Goal: Task Accomplishment & Management: Manage account settings

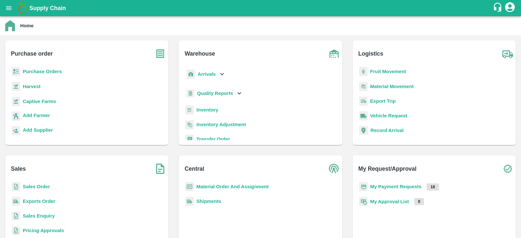
click at [372, 201] on b "My Approval List" at bounding box center [389, 201] width 39 height 5
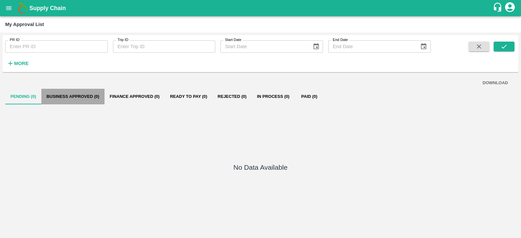
click at [66, 98] on button "Business Approved (0)" at bounding box center [72, 97] width 63 height 16
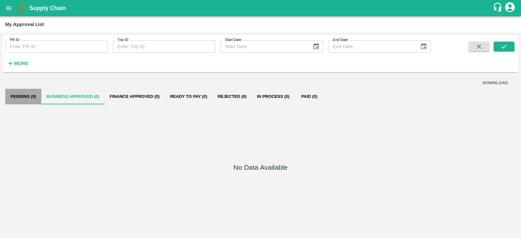
click at [26, 97] on button "Pending (0)" at bounding box center [23, 97] width 36 height 16
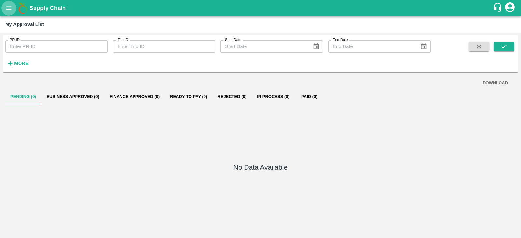
click at [7, 9] on icon "open drawer" at bounding box center [8, 8] width 7 height 7
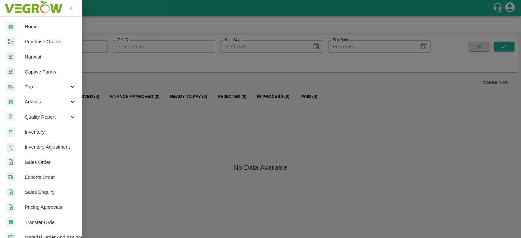
scroll to position [132, 0]
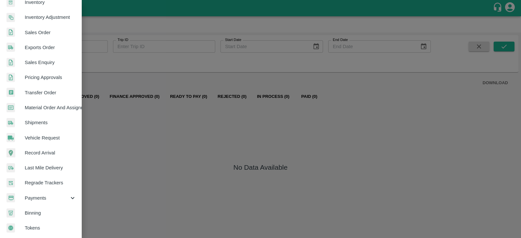
click at [46, 197] on span "Payments" at bounding box center [47, 198] width 44 height 7
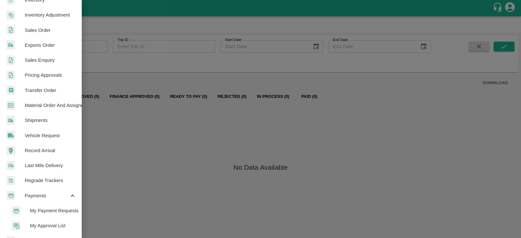
click at [49, 209] on span "My Payment Requests" at bounding box center [53, 210] width 46 height 7
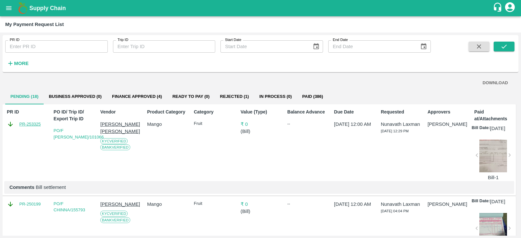
click at [30, 124] on link "PR-253325" at bounding box center [29, 124] width 21 height 7
click at [81, 136] on link "PO/F RAMISE/101066" at bounding box center [79, 133] width 50 height 11
click at [11, 10] on icon "open drawer" at bounding box center [8, 8] width 7 height 7
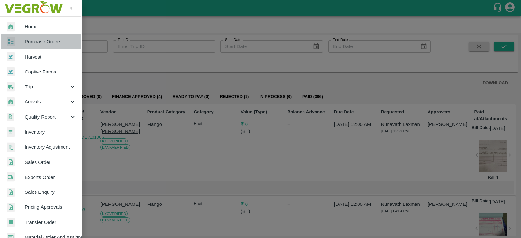
click at [51, 41] on span "Purchase Orders" at bounding box center [50, 41] width 51 height 7
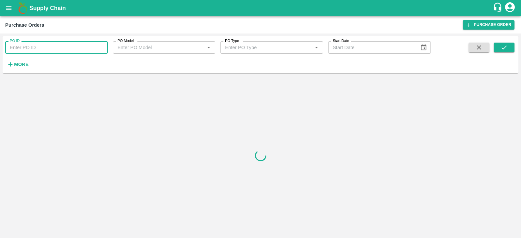
click at [59, 48] on input "PO ID" at bounding box center [56, 47] width 103 height 12
type input "101066"
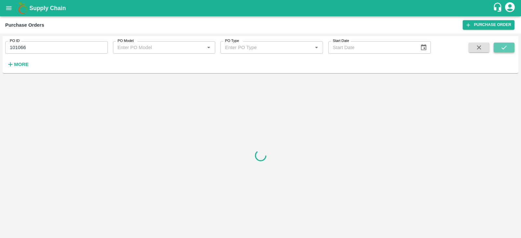
click at [504, 49] on icon "submit" at bounding box center [503, 47] width 7 height 7
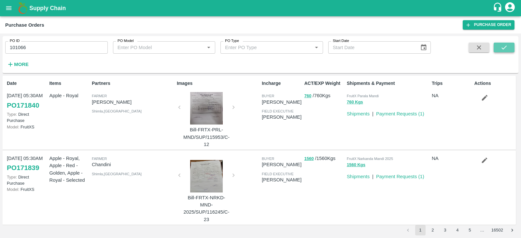
click at [503, 48] on icon "submit" at bounding box center [503, 47] width 7 height 7
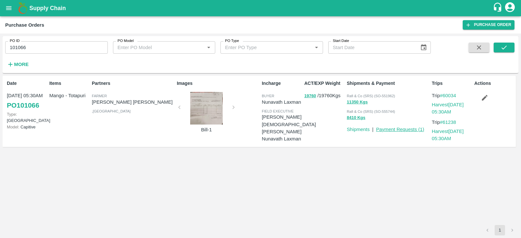
click at [420, 129] on link "Payment Requests ( 1 )" at bounding box center [400, 129] width 48 height 5
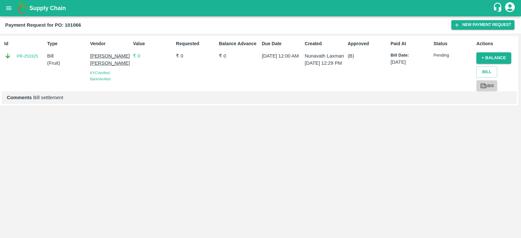
click at [485, 84] on icon at bounding box center [483, 85] width 6 height 5
click at [8, 7] on icon "open drawer" at bounding box center [8, 8] width 7 height 7
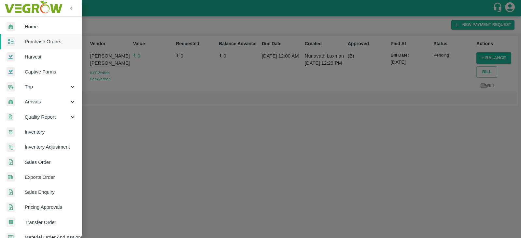
scroll to position [132, 0]
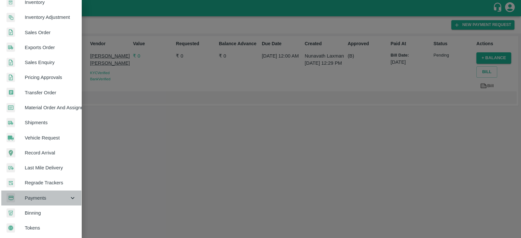
click at [47, 198] on span "Payments" at bounding box center [47, 198] width 44 height 7
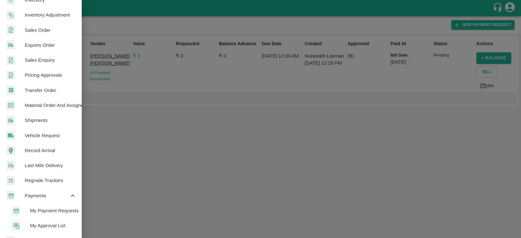
click at [48, 209] on span "My Payment Requests" at bounding box center [53, 210] width 46 height 7
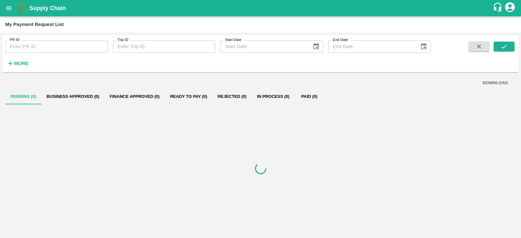
click at [308, 93] on button "Paid (0)" at bounding box center [309, 97] width 29 height 16
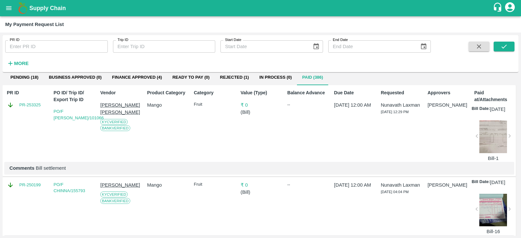
scroll to position [20, 0]
click at [241, 140] on div "Value (Type) ₹ 0 ( Bill )" at bounding box center [259, 123] width 42 height 75
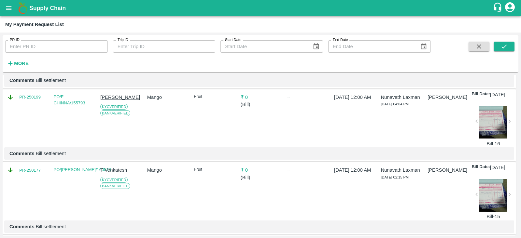
scroll to position [106, 0]
click at [488, 135] on div at bounding box center [493, 123] width 28 height 33
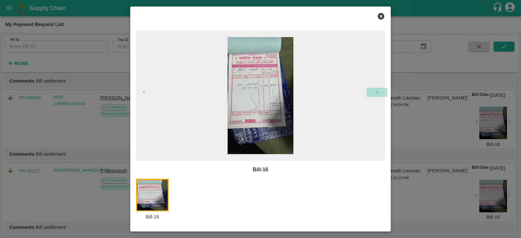
click at [377, 93] on icon "button" at bounding box center [377, 92] width 2 height 3
click at [142, 91] on icon "button" at bounding box center [143, 92] width 5 height 5
click at [241, 154] on span at bounding box center [260, 96] width 249 height 130
click at [269, 113] on span at bounding box center [260, 96] width 249 height 130
click at [379, 17] on icon at bounding box center [380, 16] width 7 height 7
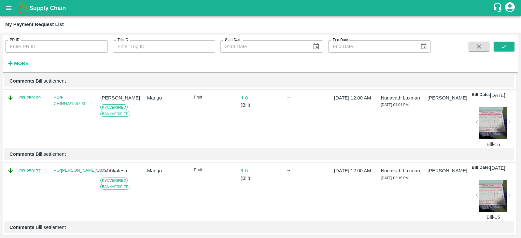
scroll to position [0, 0]
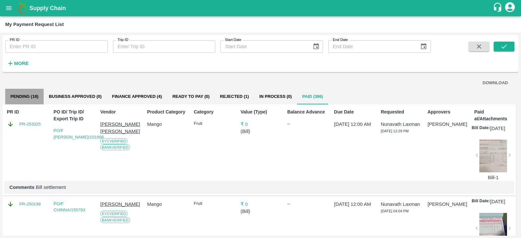
click at [25, 103] on button "Pending (18)" at bounding box center [24, 97] width 38 height 16
click at [33, 123] on link "PR-253325" at bounding box center [29, 124] width 21 height 7
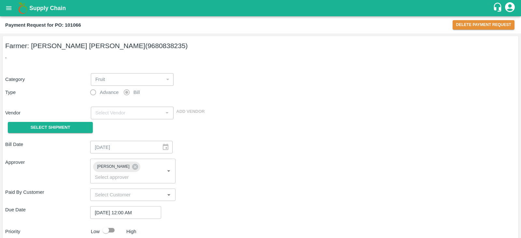
type input "[PERSON_NAME] [PERSON_NAME] - 9680838235(Farmer)"
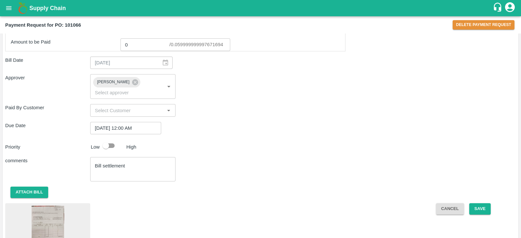
scroll to position [304, 0]
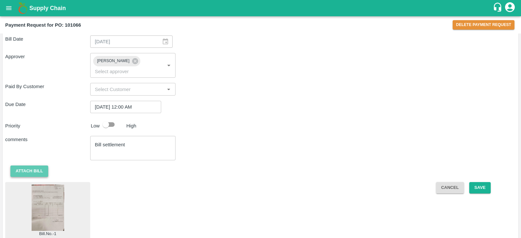
click at [30, 166] on button "Attach bill" at bounding box center [29, 171] width 38 height 11
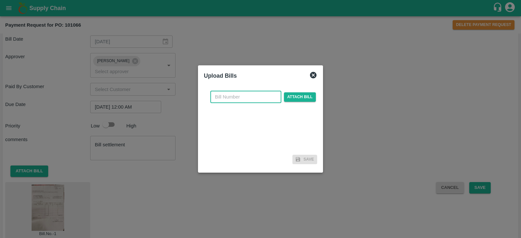
click at [260, 95] on input "text" at bounding box center [245, 97] width 71 height 12
type input "1"
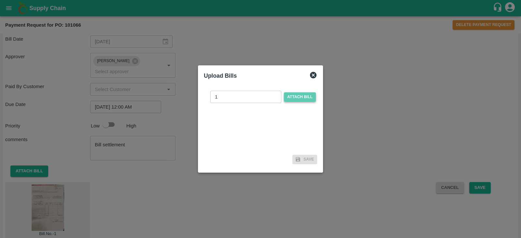
click at [296, 94] on span "Attach bill" at bounding box center [300, 96] width 32 height 9
click at [0, 0] on input "Attach bill" at bounding box center [0, 0] width 0 height 0
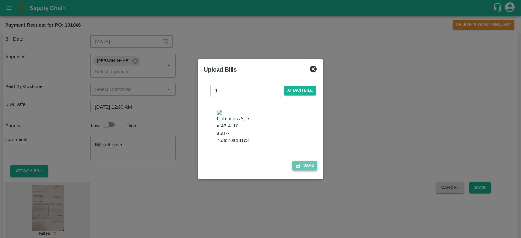
click at [299, 168] on icon "button" at bounding box center [298, 166] width 6 height 6
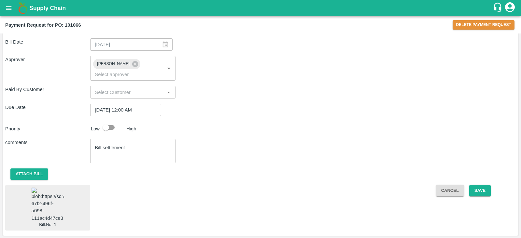
scroll to position [296, 0]
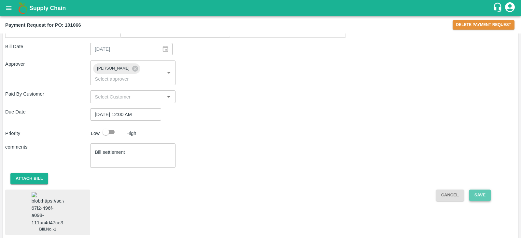
click at [479, 190] on button "Save" at bounding box center [479, 195] width 21 height 11
